Goal: Task Accomplishment & Management: Use online tool/utility

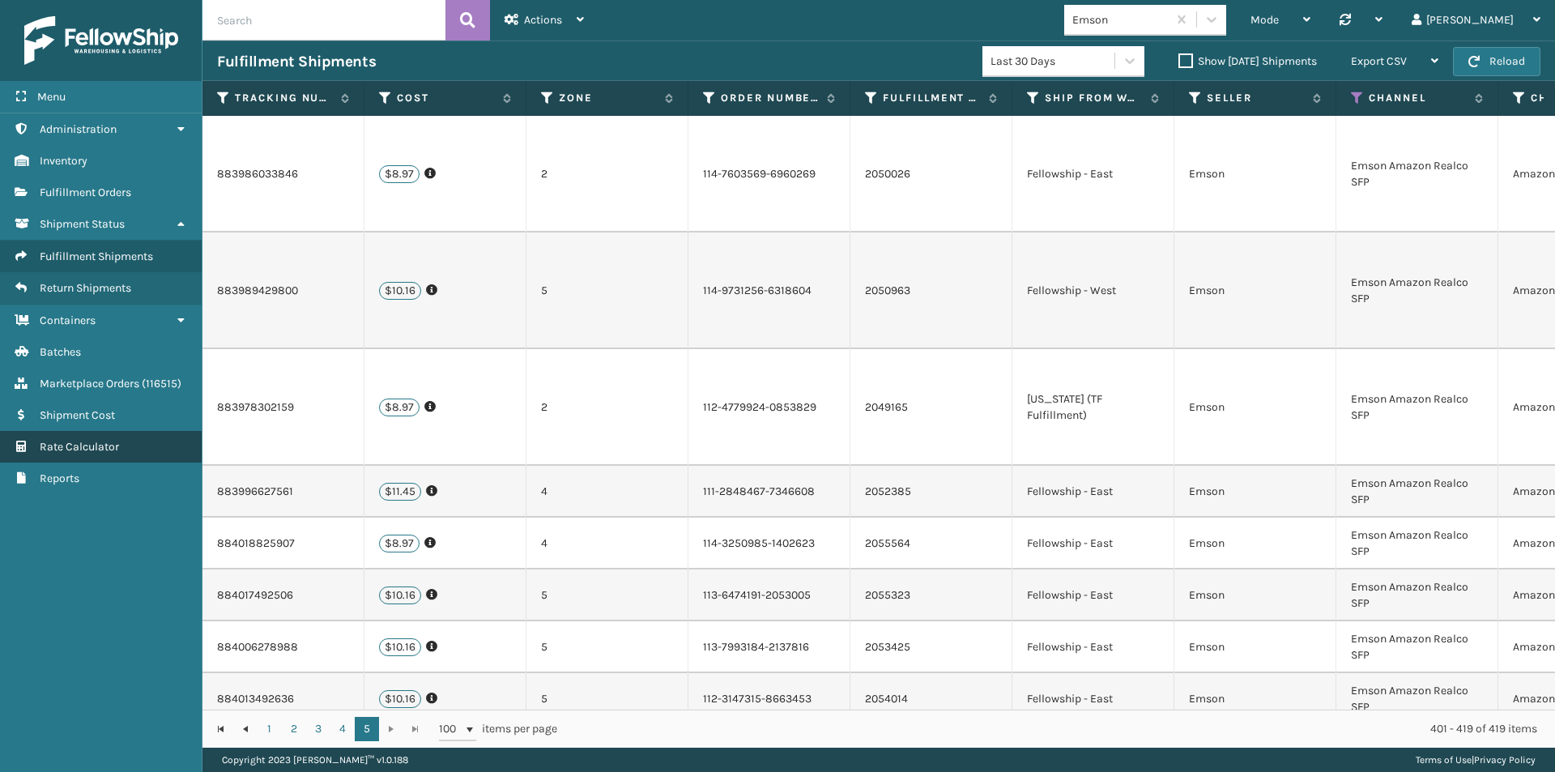
scroll to position [419, 2405]
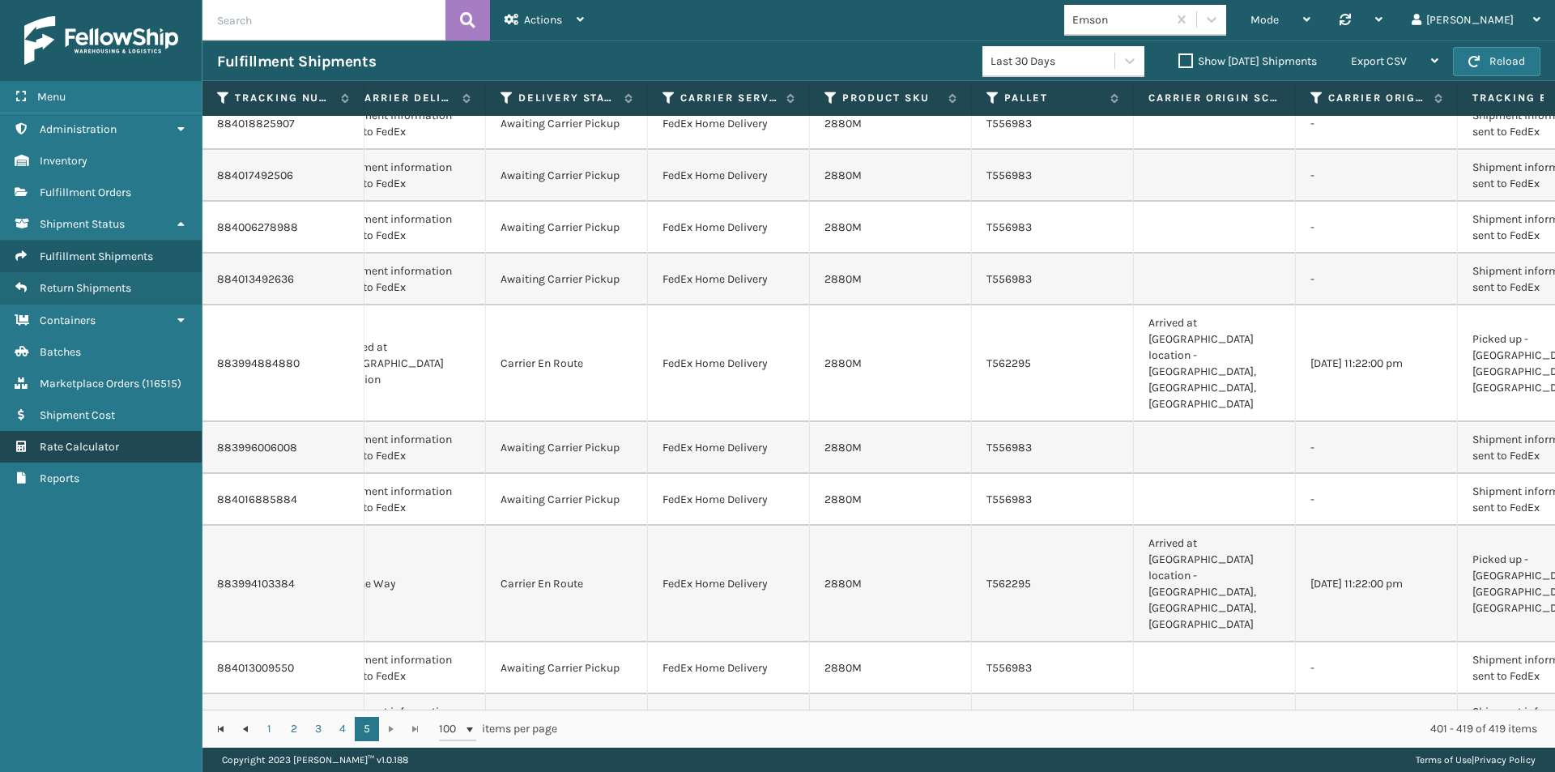
click at [79, 445] on span "Rate Calculator" at bounding box center [79, 447] width 79 height 14
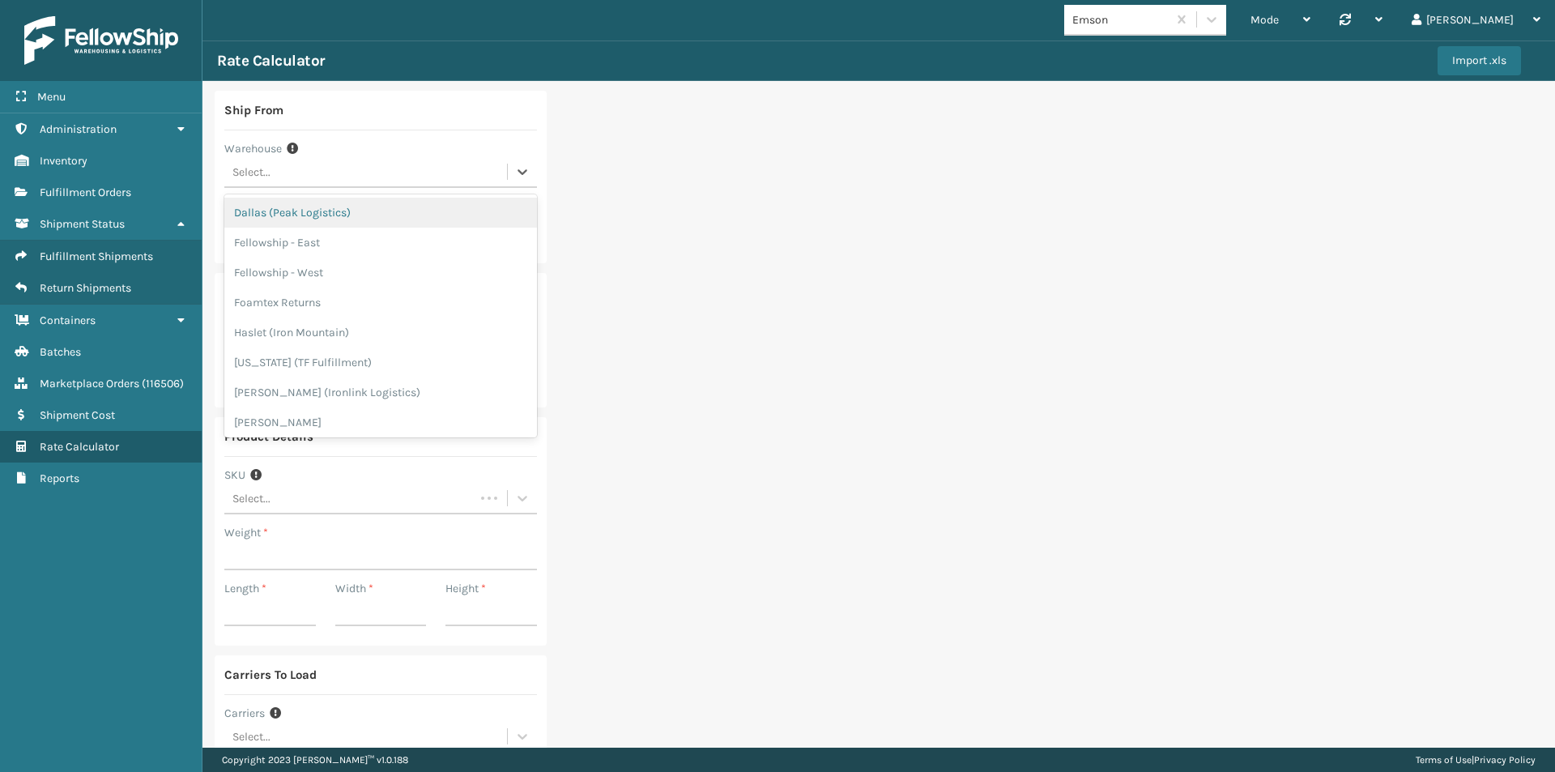
click at [270, 164] on div "Select..." at bounding box center [251, 172] width 38 height 17
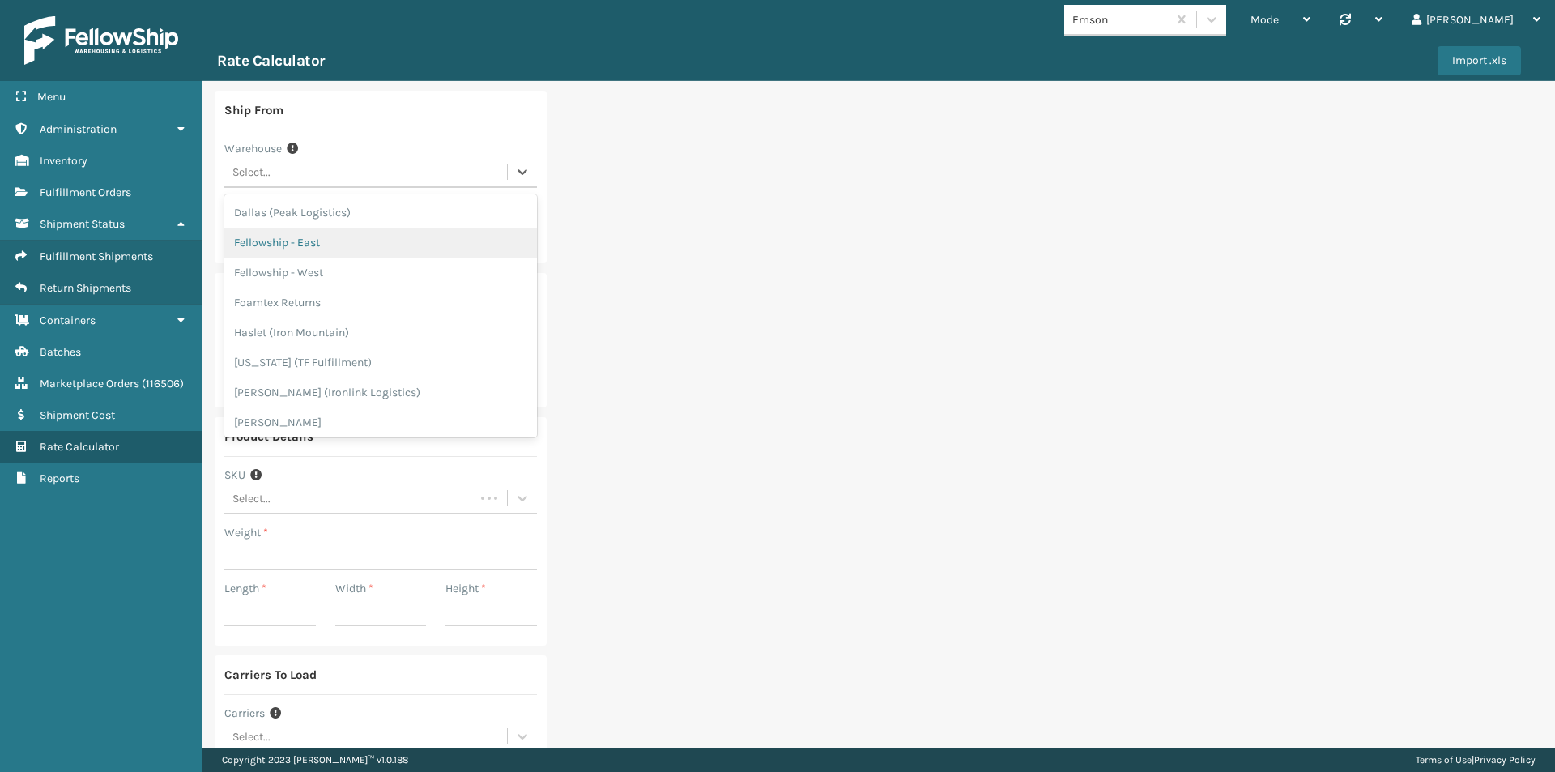
click at [304, 240] on div "Fellowship - East" at bounding box center [380, 243] width 313 height 30
type input "19007"
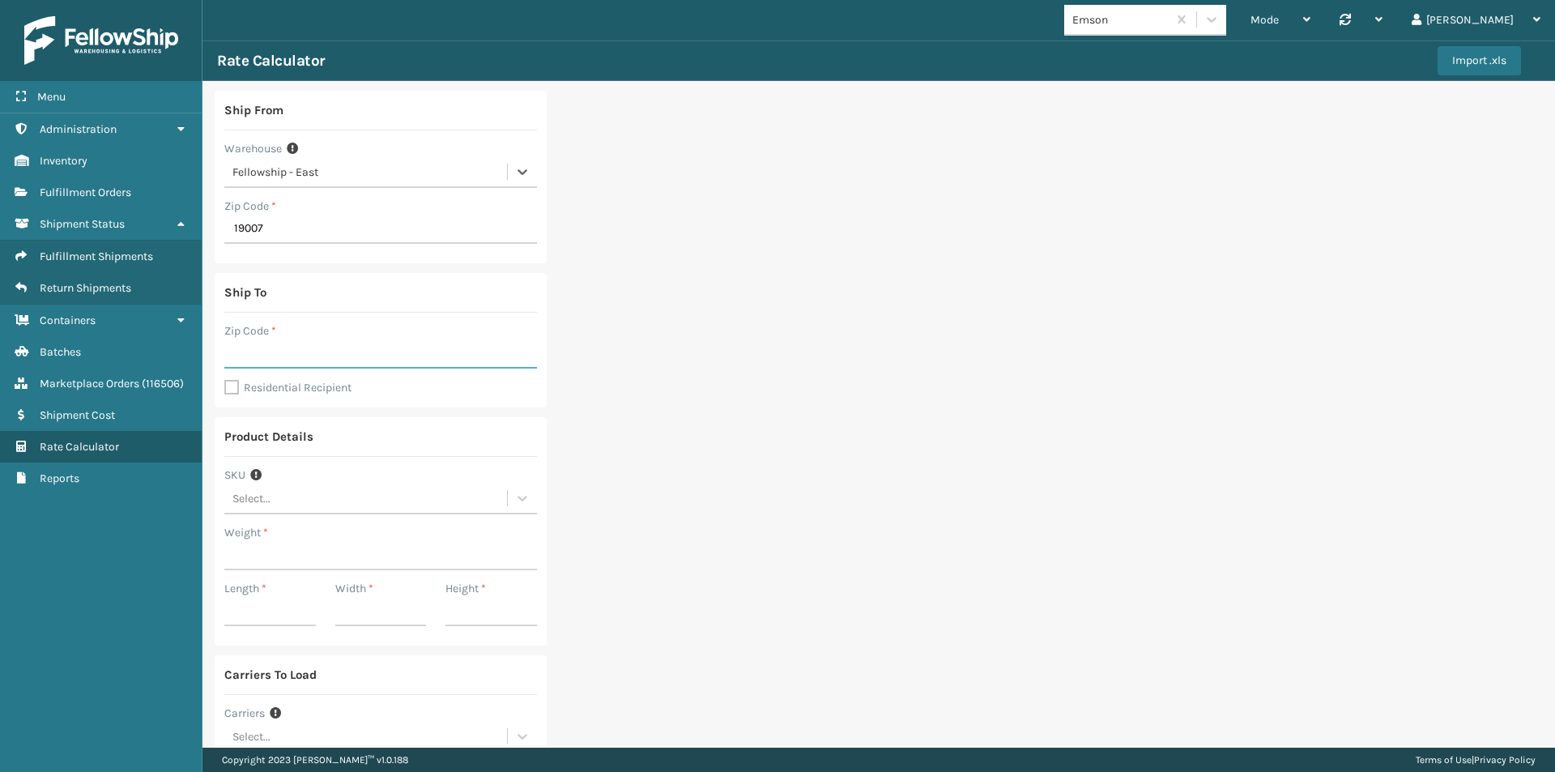
click at [287, 351] on input "Zip Code *" at bounding box center [380, 353] width 313 height 29
type input "46168"
click at [234, 377] on div "Ship To Zip Code * 46168 Residential Recipient" at bounding box center [381, 340] width 332 height 134
click at [222, 384] on div "Ship To Zip Code * 46168 Residential Recipient" at bounding box center [381, 340] width 332 height 134
click at [230, 386] on label "Residential Recipient" at bounding box center [287, 388] width 127 height 14
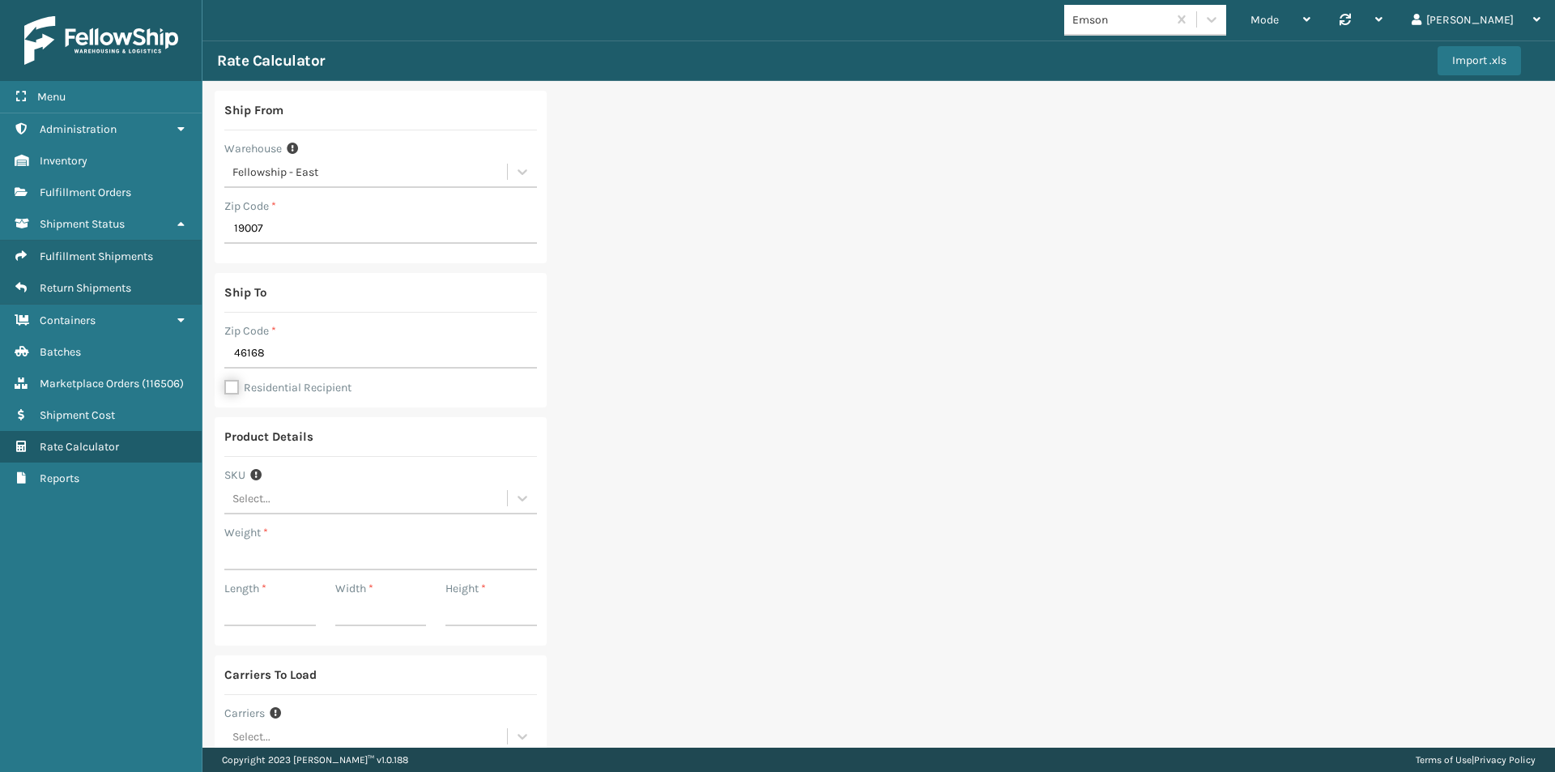
click at [225, 380] on input "Residential Recipient" at bounding box center [224, 379] width 1 height 2
checkbox input "true"
click at [262, 553] on input "Weight *" at bounding box center [380, 555] width 313 height 29
type input "13.6"
click at [249, 614] on input "Length *" at bounding box center [269, 611] width 91 height 29
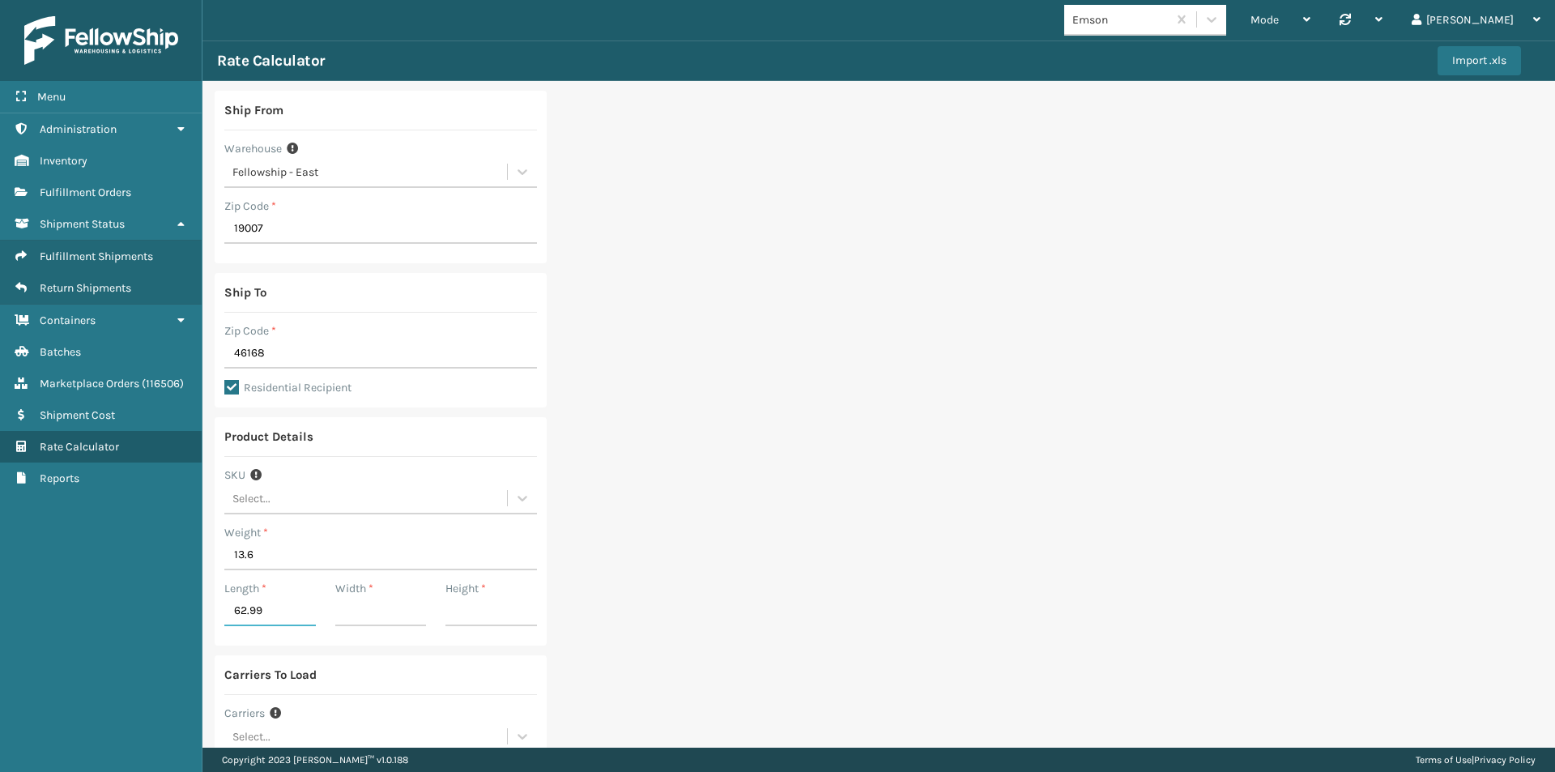
type input "62.99"
click at [368, 615] on input "Width *" at bounding box center [380, 611] width 91 height 29
type input "27.16"
click at [482, 614] on input "Height *" at bounding box center [490, 611] width 91 height 29
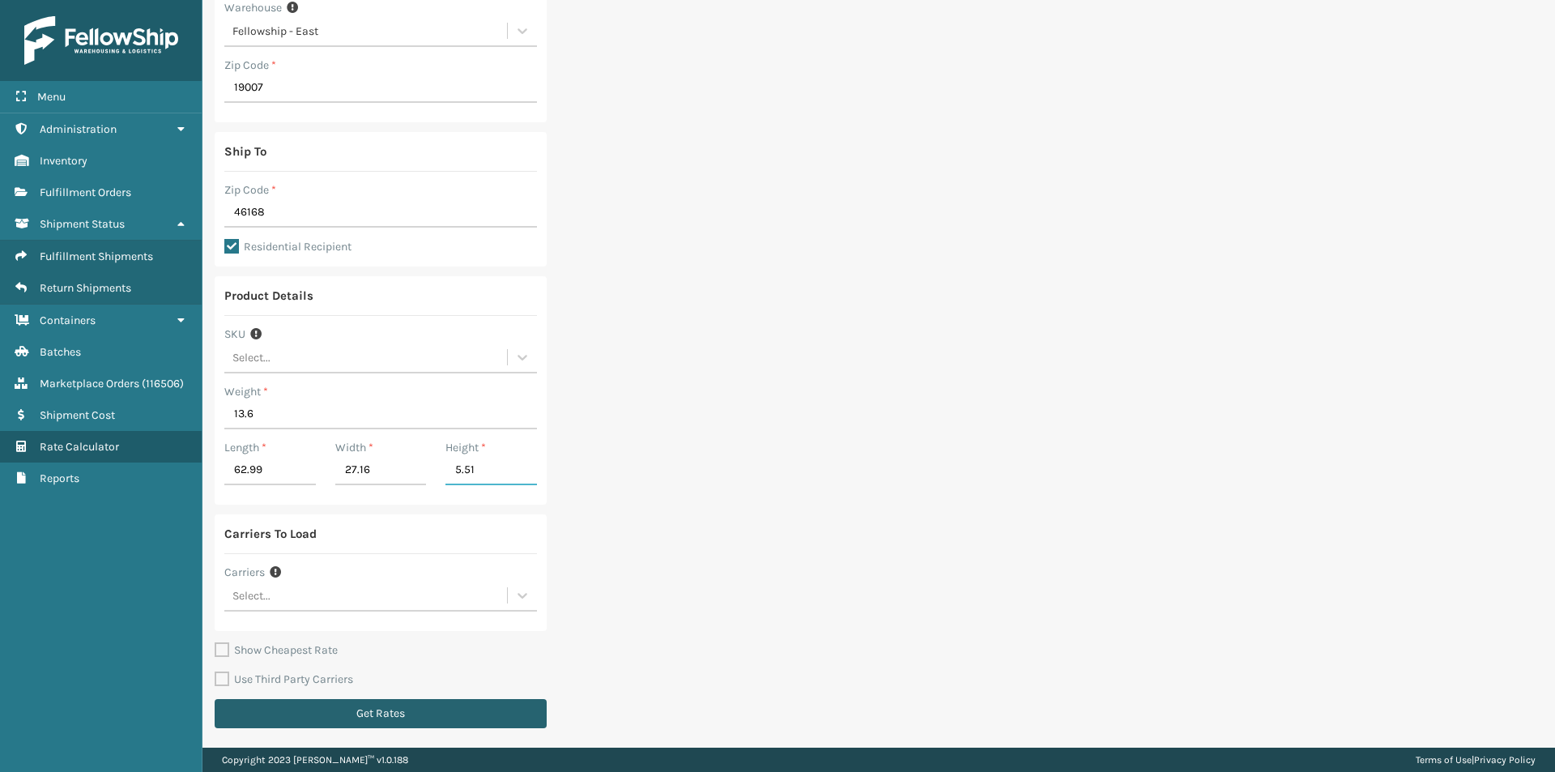
type input "5.51"
click at [405, 713] on button "Get Rates" at bounding box center [381, 713] width 332 height 29
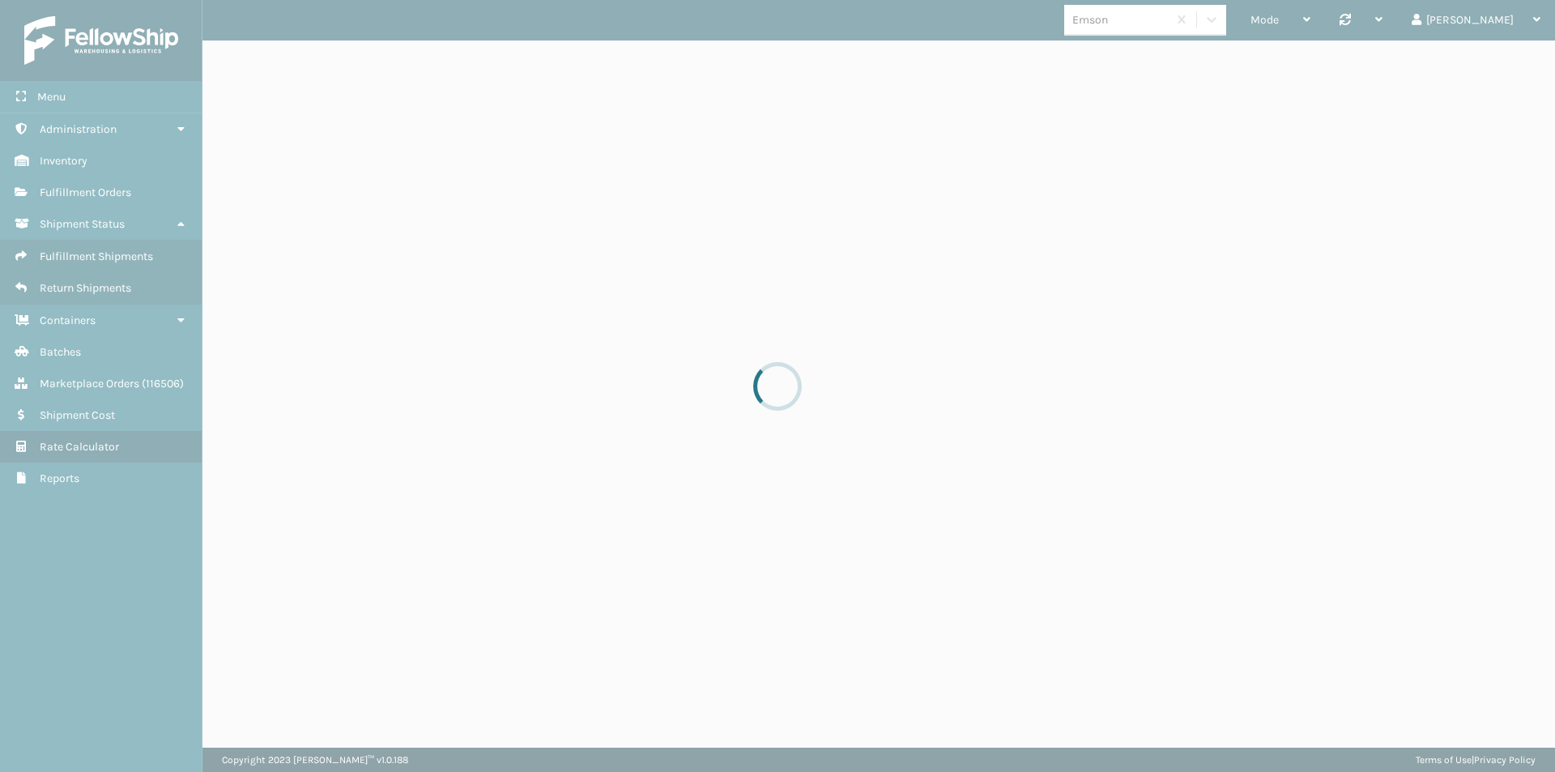
scroll to position [0, 0]
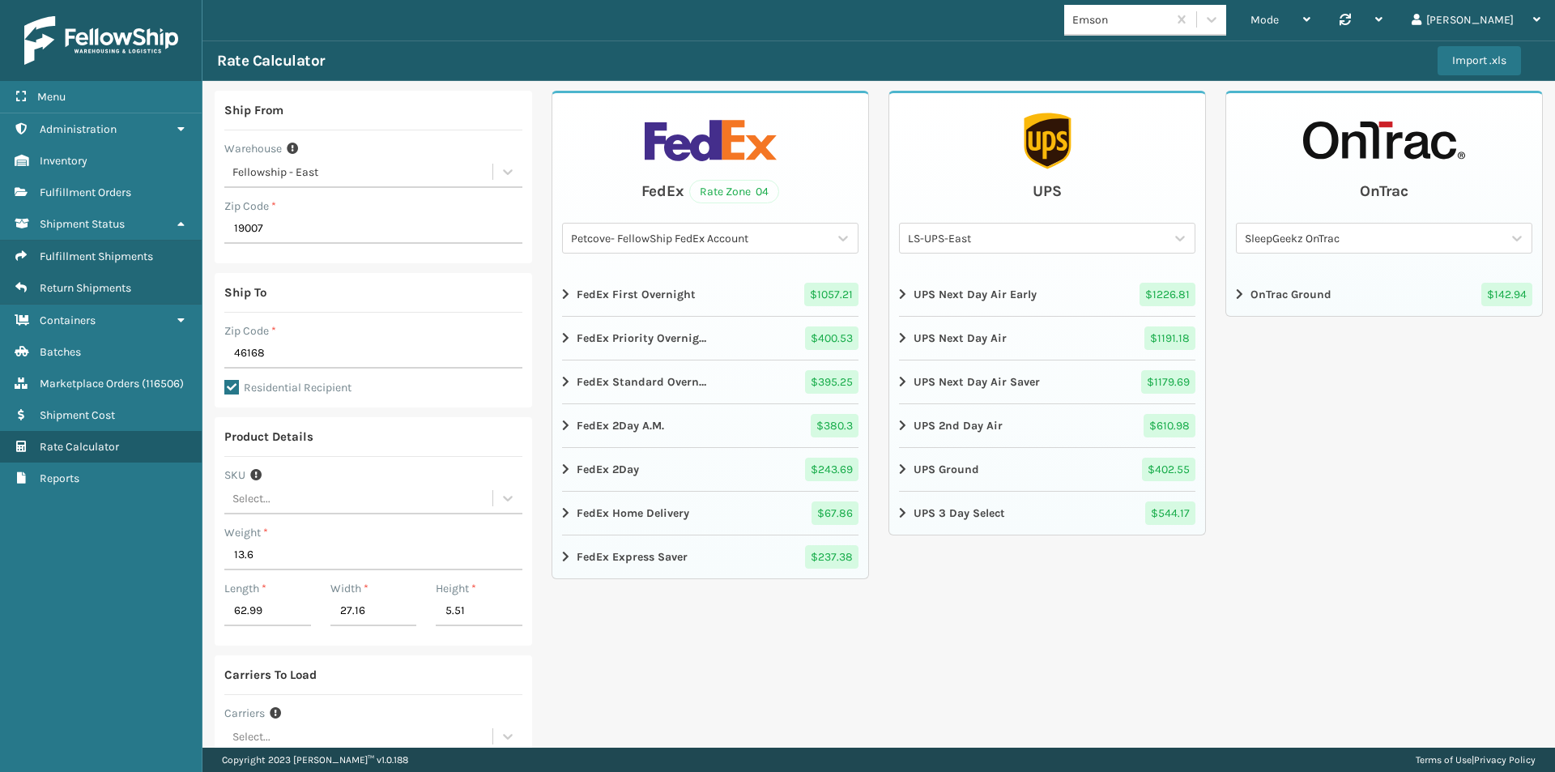
click at [564, 510] on icon at bounding box center [567, 513] width 10 height 13
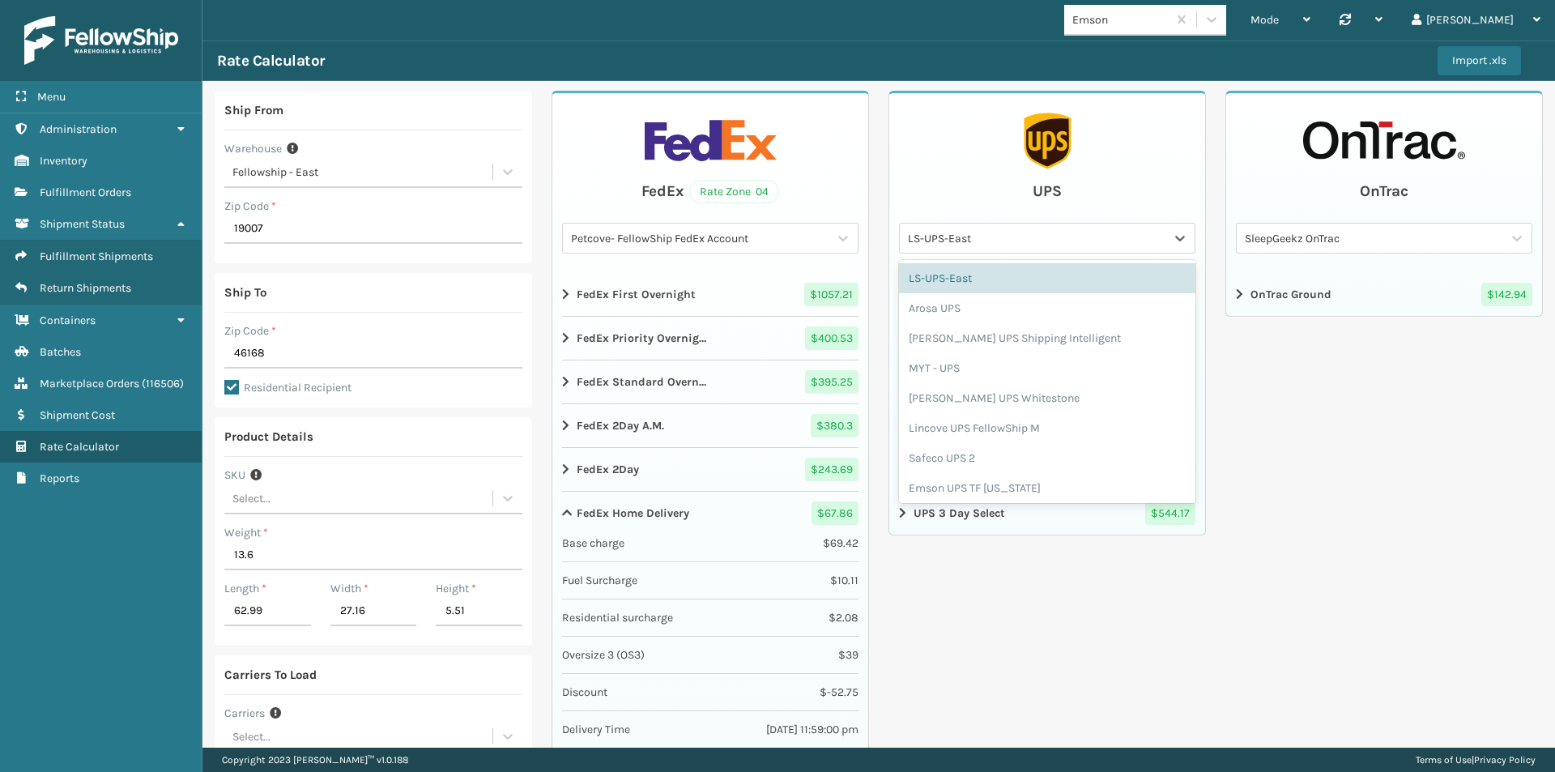
click at [983, 232] on div "LS-UPS-East" at bounding box center [1037, 238] width 259 height 17
click at [983, 394] on div "[PERSON_NAME] UPS Whitestone" at bounding box center [1047, 398] width 296 height 30
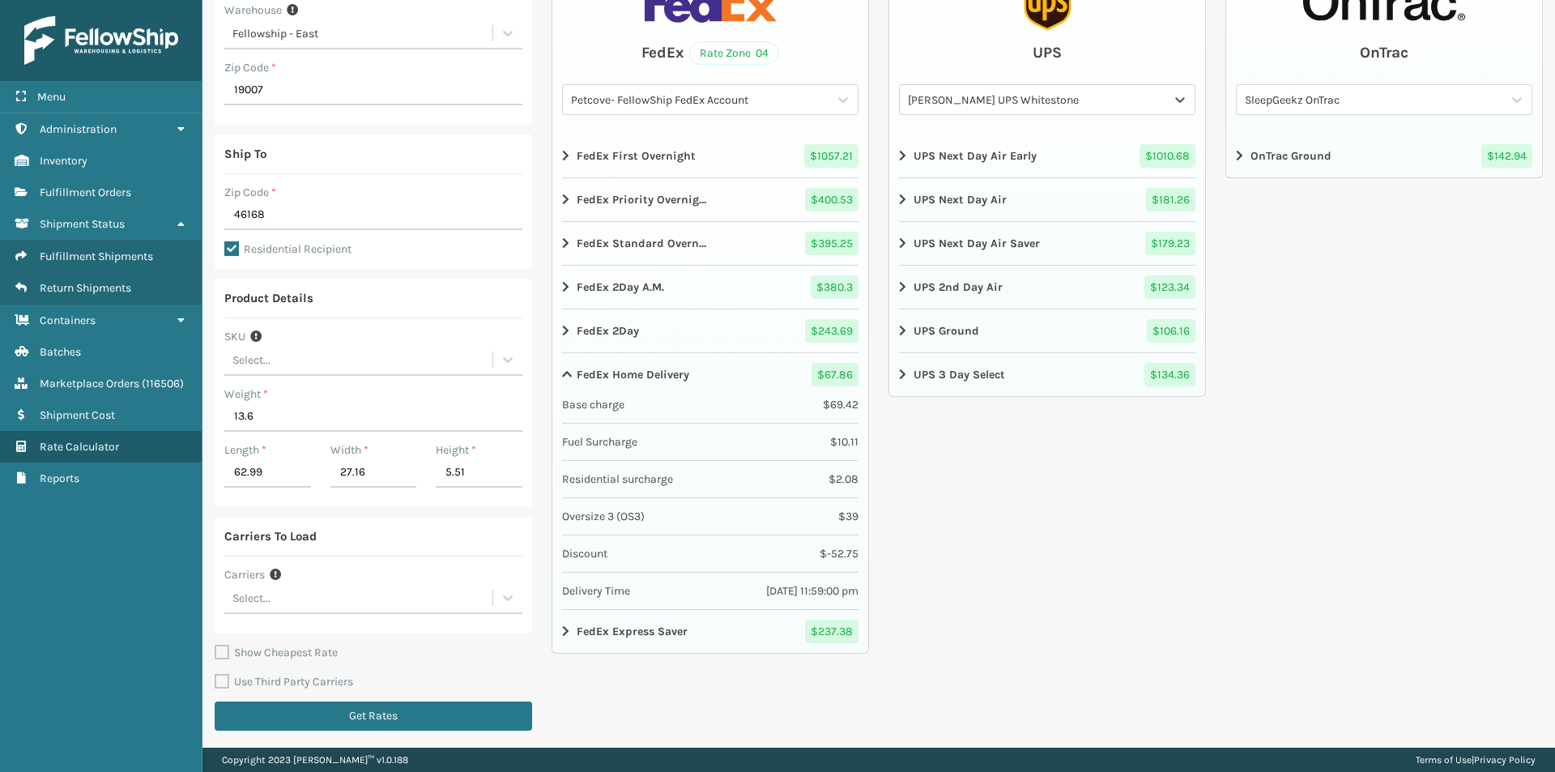
scroll to position [141, 0]
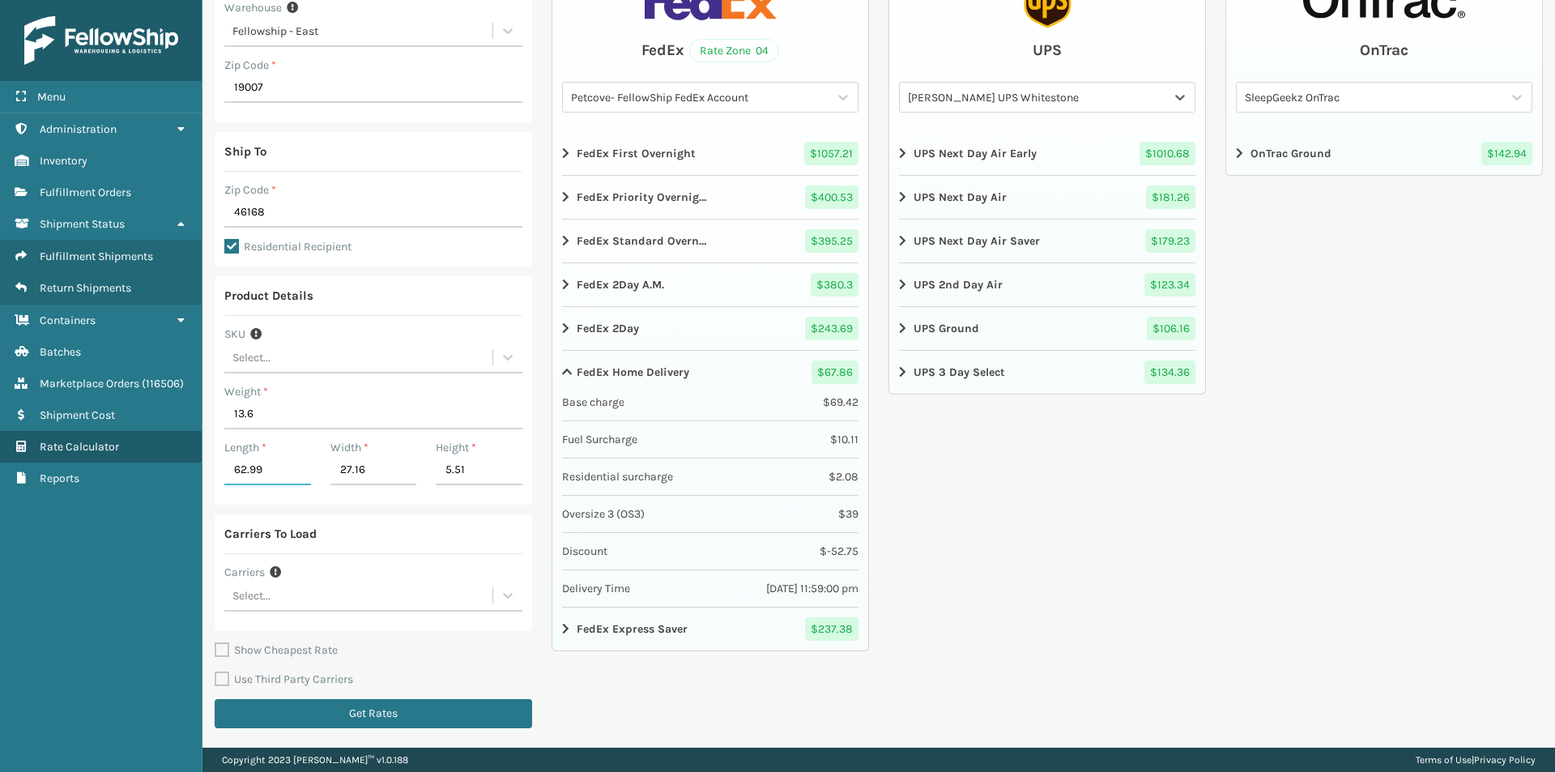
click at [276, 472] on input "62.99" at bounding box center [267, 470] width 87 height 29
type input "62"
click at [353, 466] on input "27.16" at bounding box center [373, 470] width 87 height 29
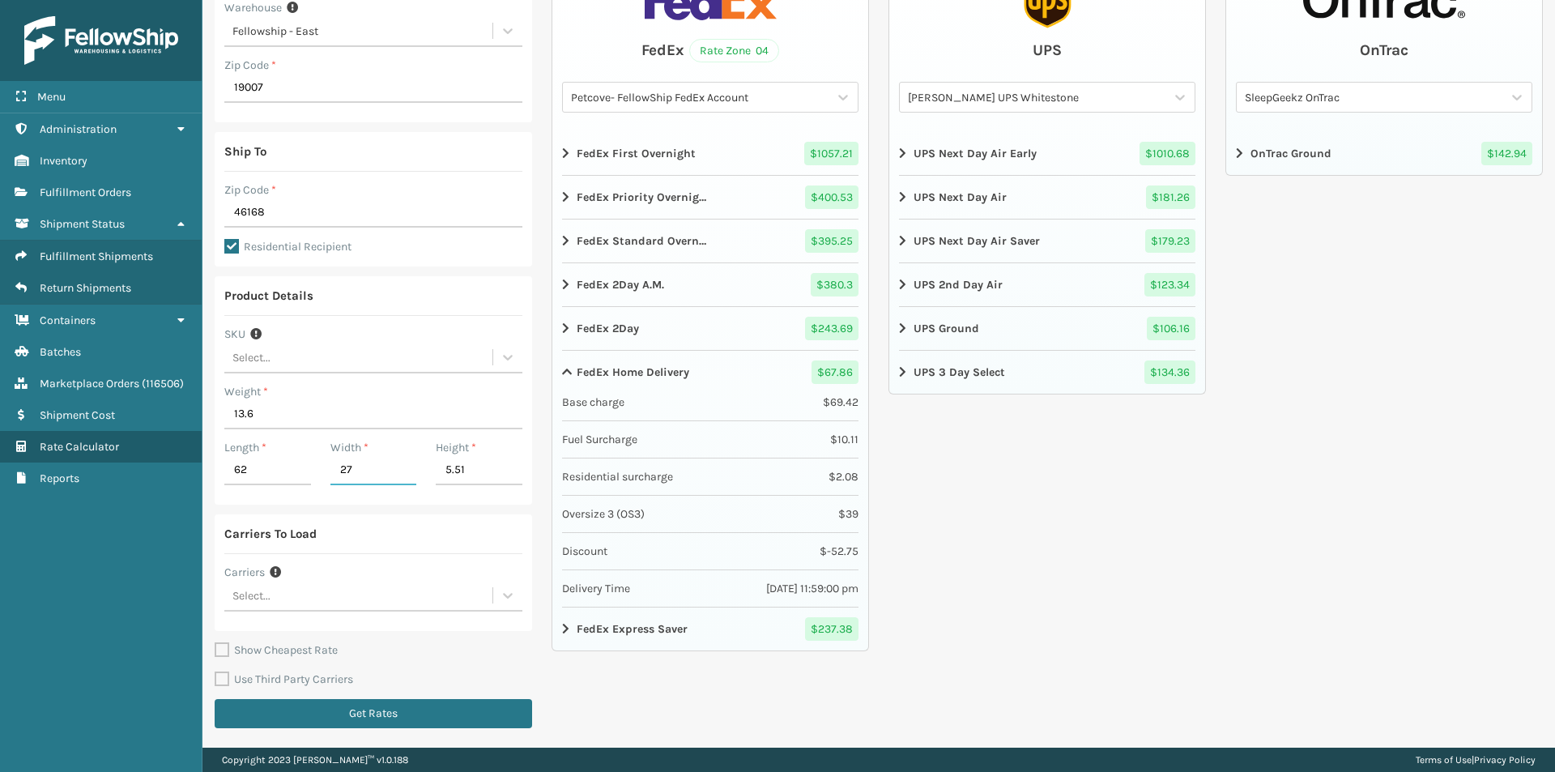
type input "27"
click at [472, 466] on input "5.51" at bounding box center [479, 470] width 87 height 29
type input "5"
click at [377, 701] on button "Get Rates" at bounding box center [373, 713] width 317 height 29
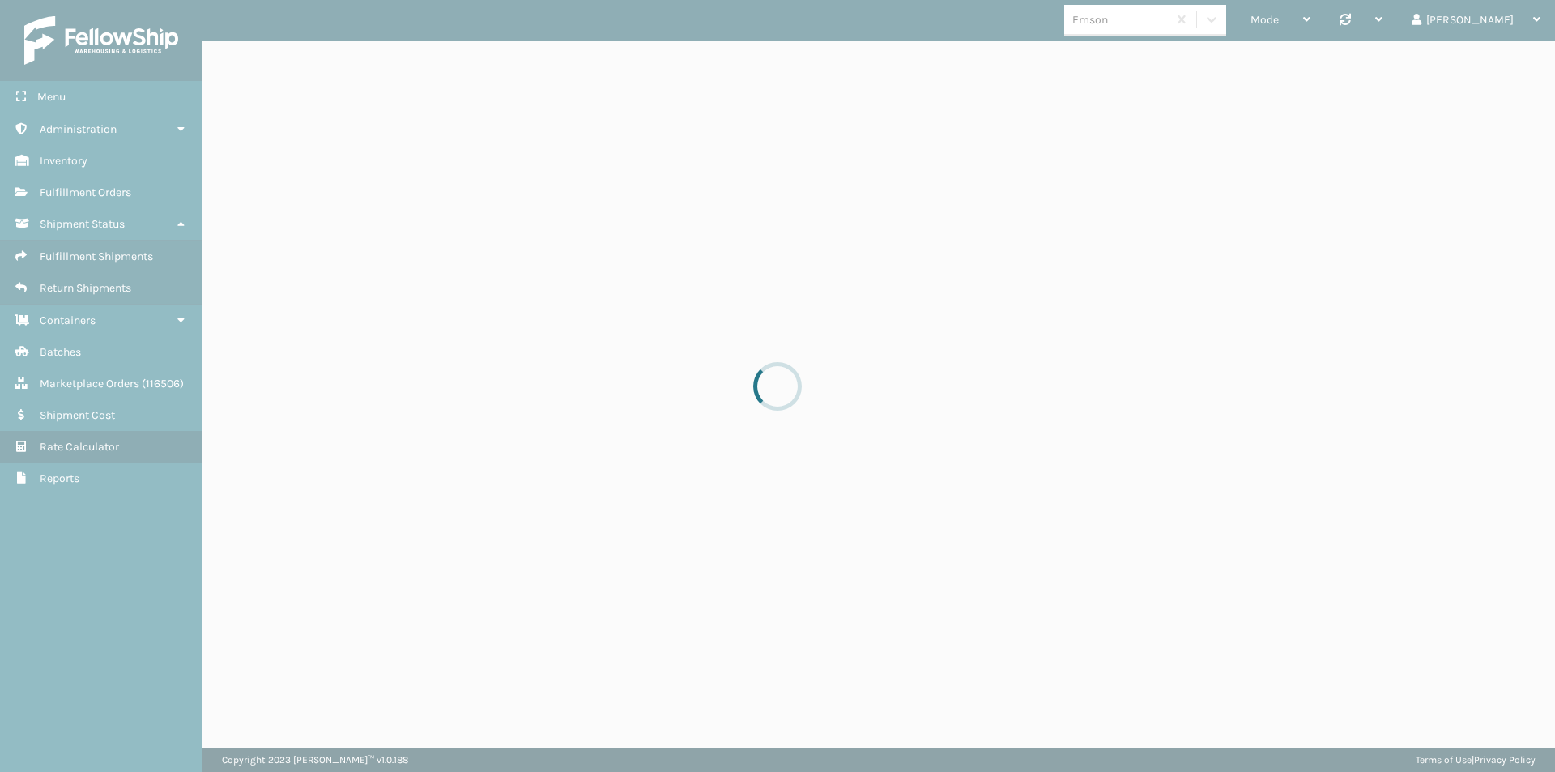
scroll to position [0, 0]
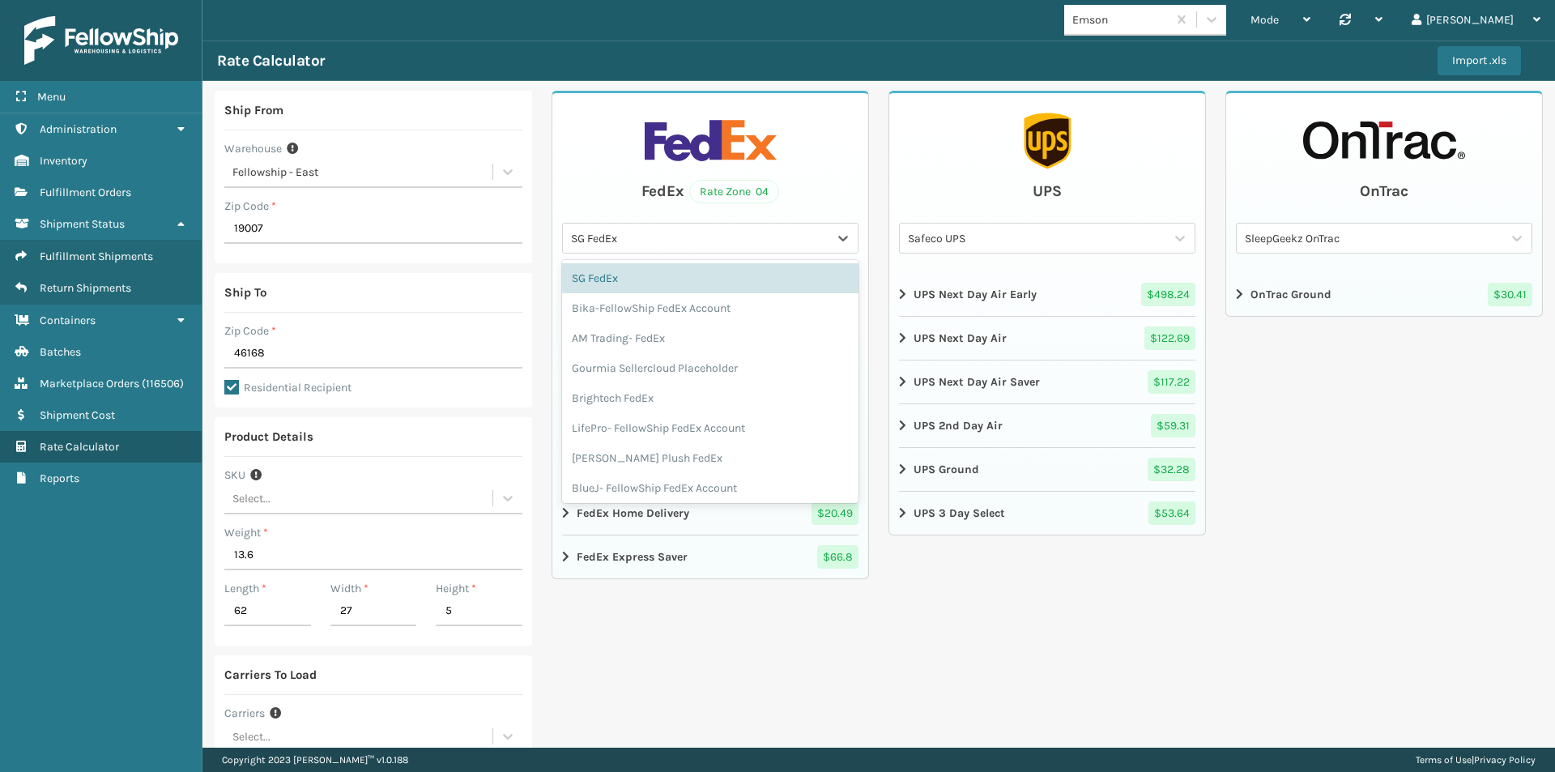
click at [654, 233] on div "SG FedEx" at bounding box center [700, 238] width 259 height 17
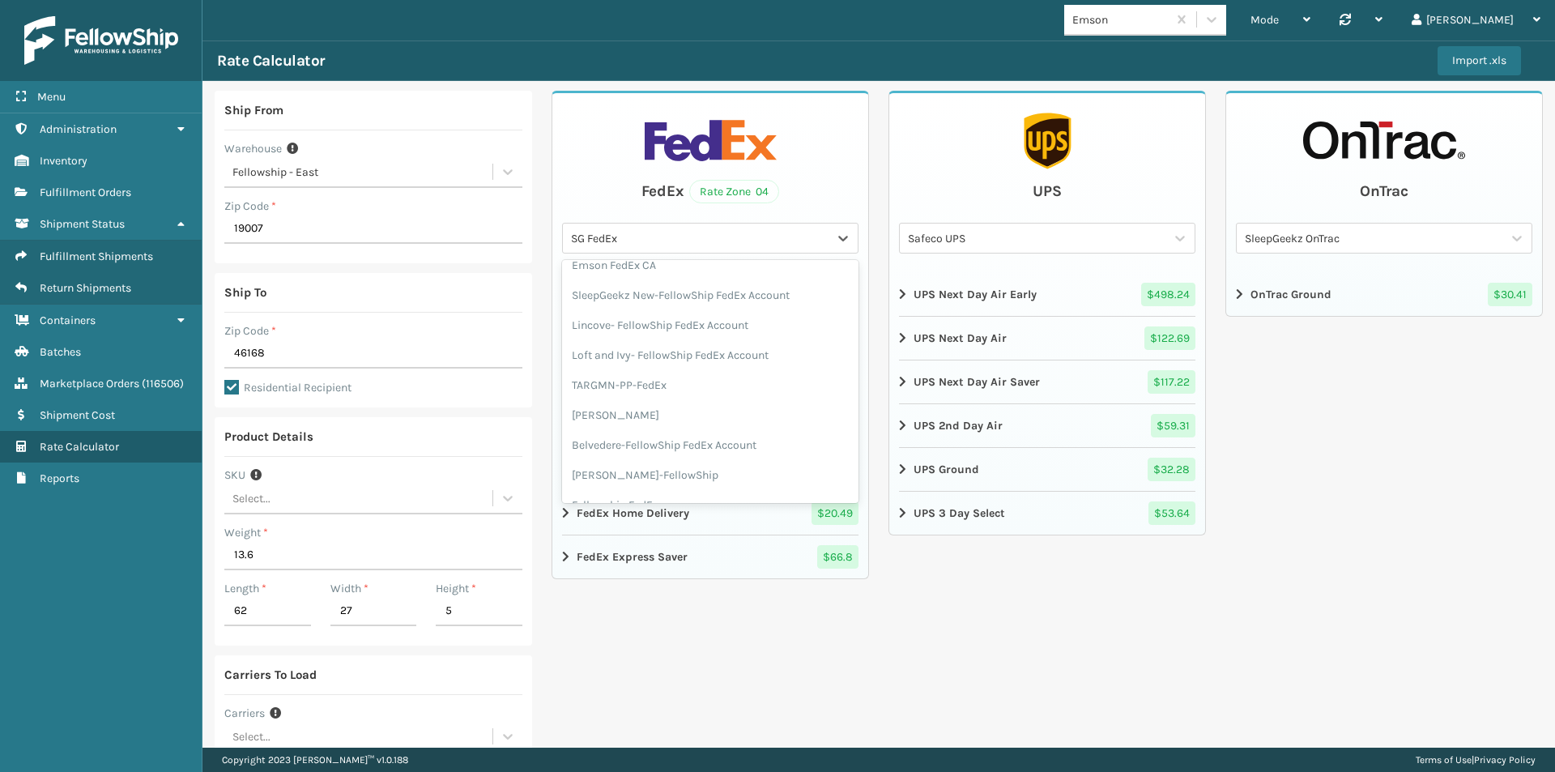
scroll to position [1215, 0]
click at [623, 379] on div "[PERSON_NAME]" at bounding box center [710, 382] width 296 height 30
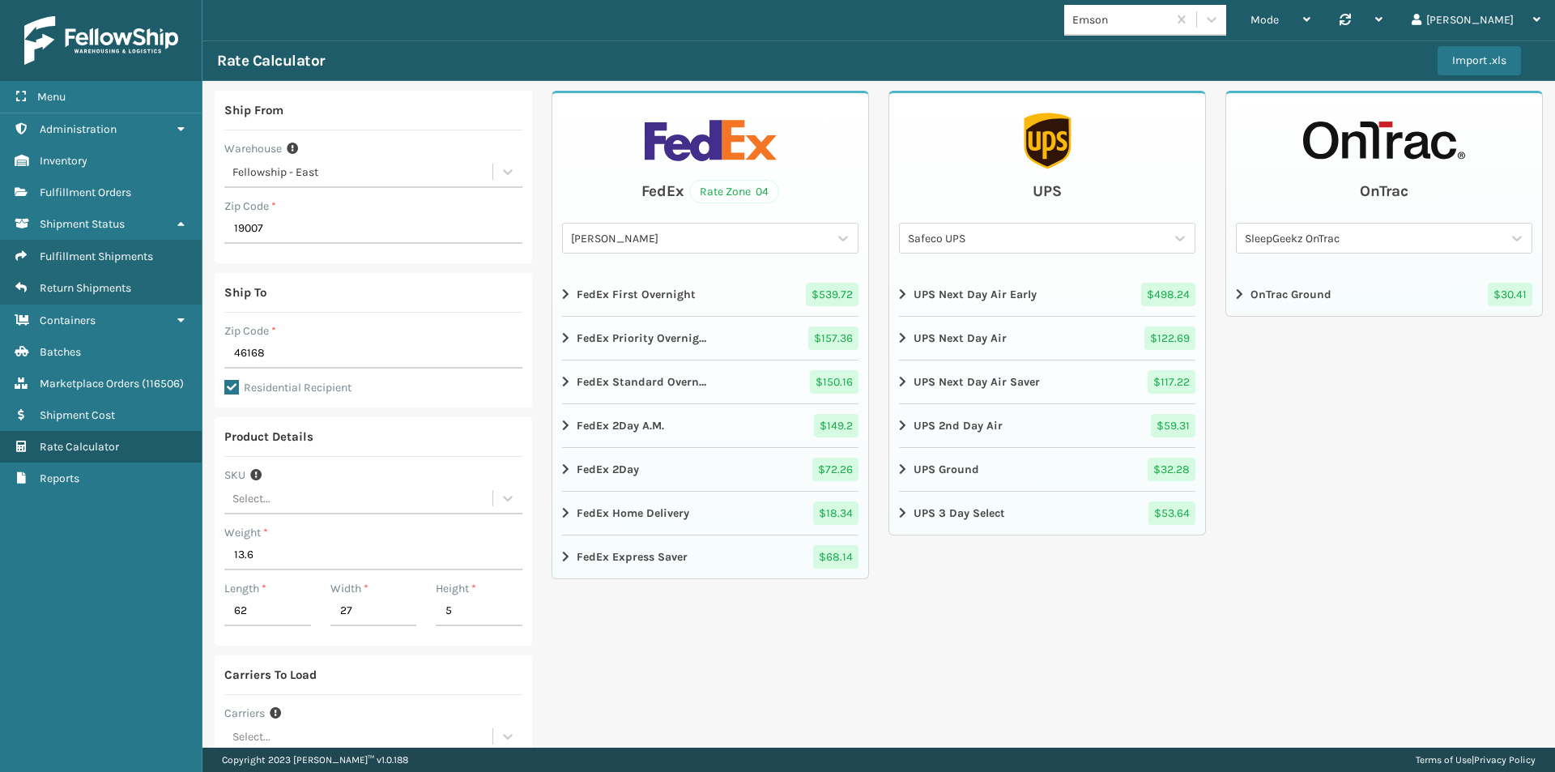
click at [679, 617] on div "FedEx Rate Zone 04 [PERSON_NAME] FedEx FedEx First Overnight $ 539.72 FedEx Pri…" at bounding box center [709, 485] width 317 height 788
